Goal: Information Seeking & Learning: Learn about a topic

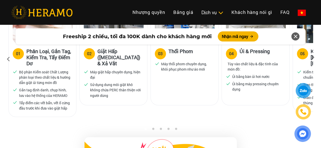
scroll to position [406, 0]
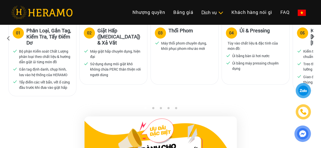
click at [312, 37] on icon at bounding box center [312, 38] width 9 height 3
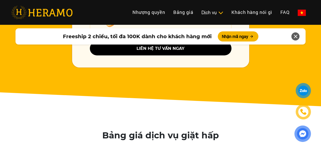
scroll to position [914, 0]
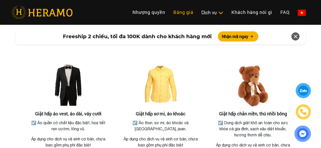
click at [169, 11] on link "Bảng giá" at bounding box center [183, 12] width 28 height 11
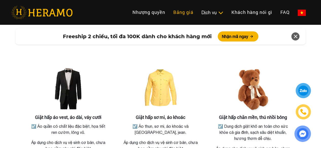
click at [169, 13] on link "Bảng giá" at bounding box center [183, 12] width 28 height 11
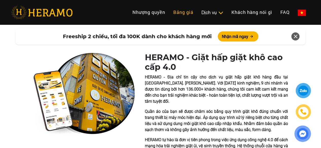
scroll to position [0, 0]
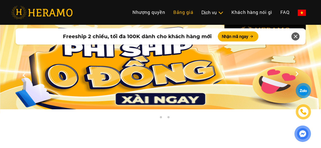
click at [169, 10] on link "Bảng giá" at bounding box center [183, 12] width 28 height 11
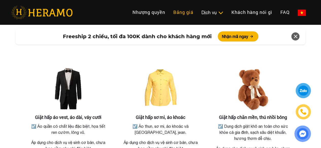
click at [169, 9] on link "Bảng giá" at bounding box center [183, 12] width 28 height 11
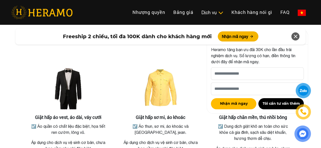
click at [297, 37] on icon at bounding box center [295, 36] width 6 height 9
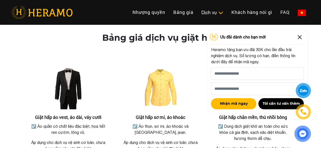
click at [302, 37] on img at bounding box center [300, 37] width 8 height 8
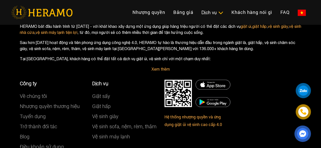
scroll to position [2893, 0]
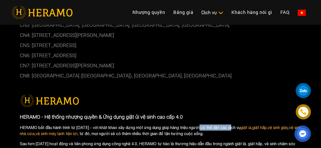
drag, startPoint x: 183, startPoint y: 70, endPoint x: 216, endPoint y: 72, distance: 32.6
click at [216, 125] on p "HERAMO bắt đầu hành trình từ [DATE] - với khát khao xây dựng một ứng dụng giúp …" at bounding box center [161, 131] width 282 height 12
click at [134, 125] on p "HERAMO bắt đầu hành trình từ [DATE] - với khát khao xây dựng một ứng dụng giúp …" at bounding box center [161, 131] width 282 height 12
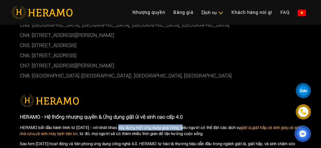
drag, startPoint x: 99, startPoint y: 68, endPoint x: 166, endPoint y: 71, distance: 67.3
click at [166, 125] on p "HERAMO bắt đầu hành trình từ [DATE] - với khát khao xây dựng một ứng dụng giúp …" at bounding box center [161, 131] width 282 height 12
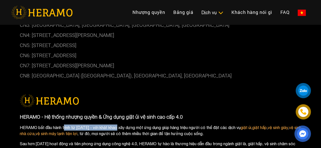
drag, startPoint x: 63, startPoint y: 70, endPoint x: 98, endPoint y: 70, distance: 35.8
click at [98, 125] on p "HERAMO bắt đầu hành trình từ [DATE] - với khát khao xây dựng một ứng dụng giúp …" at bounding box center [161, 131] width 282 height 12
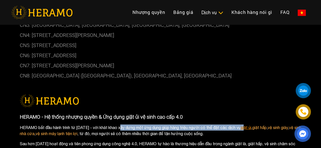
drag, startPoint x: 138, startPoint y: 70, endPoint x: 254, endPoint y: 69, distance: 116.0
click at [255, 125] on p "HERAMO bắt đầu hành trình từ [DATE] - với khát khao xây dựng một ứng dụng giúp …" at bounding box center [161, 131] width 282 height 12
click at [246, 125] on p "HERAMO bắt đầu hành trình từ [DATE] - với khát khao xây dựng một ứng dụng giúp …" at bounding box center [161, 131] width 282 height 12
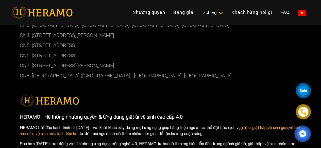
drag, startPoint x: 230, startPoint y: 70, endPoint x: 245, endPoint y: 70, distance: 14.7
click at [245, 125] on p "HERAMO bắt đầu hành trình từ [DATE] - với khát khao xây dựng một ứng dụng giúp …" at bounding box center [161, 131] width 282 height 12
click at [246, 125] on p "HERAMO bắt đầu hành trình từ [DATE] - với khát khao xây dựng một ứng dụng giúp …" at bounding box center [161, 131] width 282 height 12
click at [113, 125] on p "HERAMO bắt đầu hành trình từ [DATE] - với khát khao xây dựng một ứng dụng giúp …" at bounding box center [161, 131] width 282 height 12
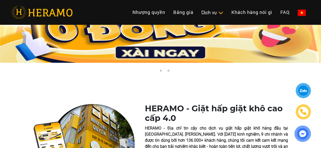
scroll to position [0, 0]
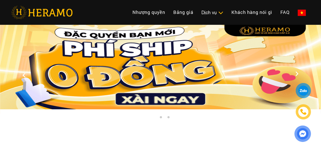
click at [295, 74] on icon at bounding box center [296, 75] width 9 height 3
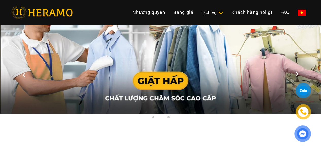
click at [298, 74] on icon at bounding box center [296, 75] width 9 height 3
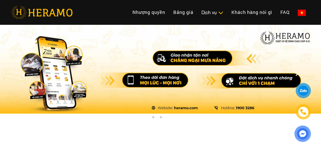
click at [296, 74] on icon at bounding box center [296, 75] width 9 height 3
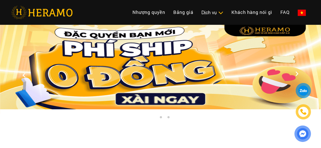
click at [296, 74] on icon at bounding box center [296, 75] width 9 height 3
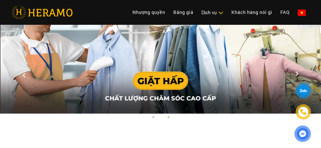
click at [297, 74] on icon at bounding box center [296, 75] width 9 height 3
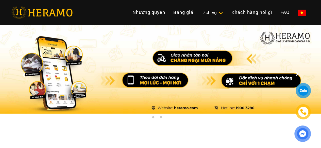
click at [297, 74] on icon at bounding box center [296, 75] width 9 height 3
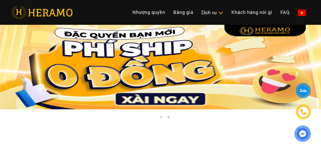
click at [296, 74] on icon at bounding box center [296, 75] width 9 height 3
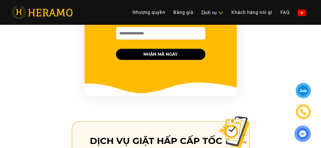
scroll to position [711, 0]
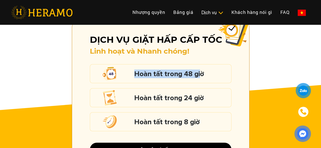
drag, startPoint x: 136, startPoint y: 68, endPoint x: 199, endPoint y: 70, distance: 63.0
click at [199, 71] on h5 "Hoàn tất trong 48 giờ" at bounding box center [181, 74] width 94 height 7
